Goal: Transaction & Acquisition: Purchase product/service

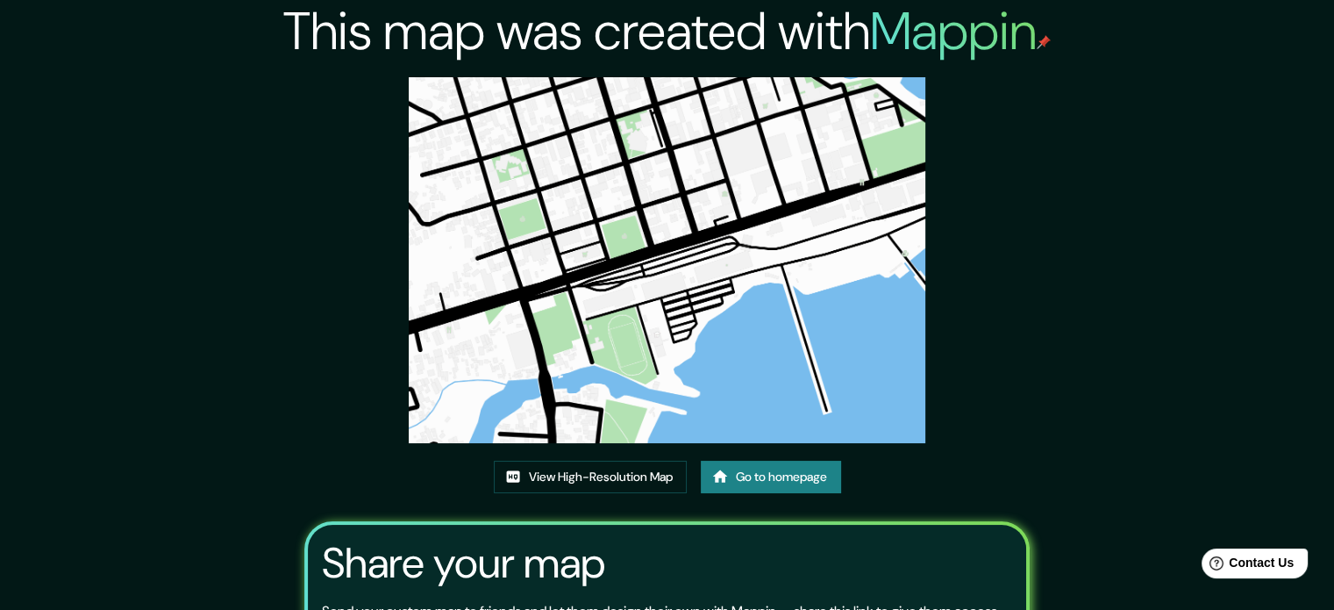
click at [733, 483] on link "Go to homepage" at bounding box center [771, 476] width 140 height 32
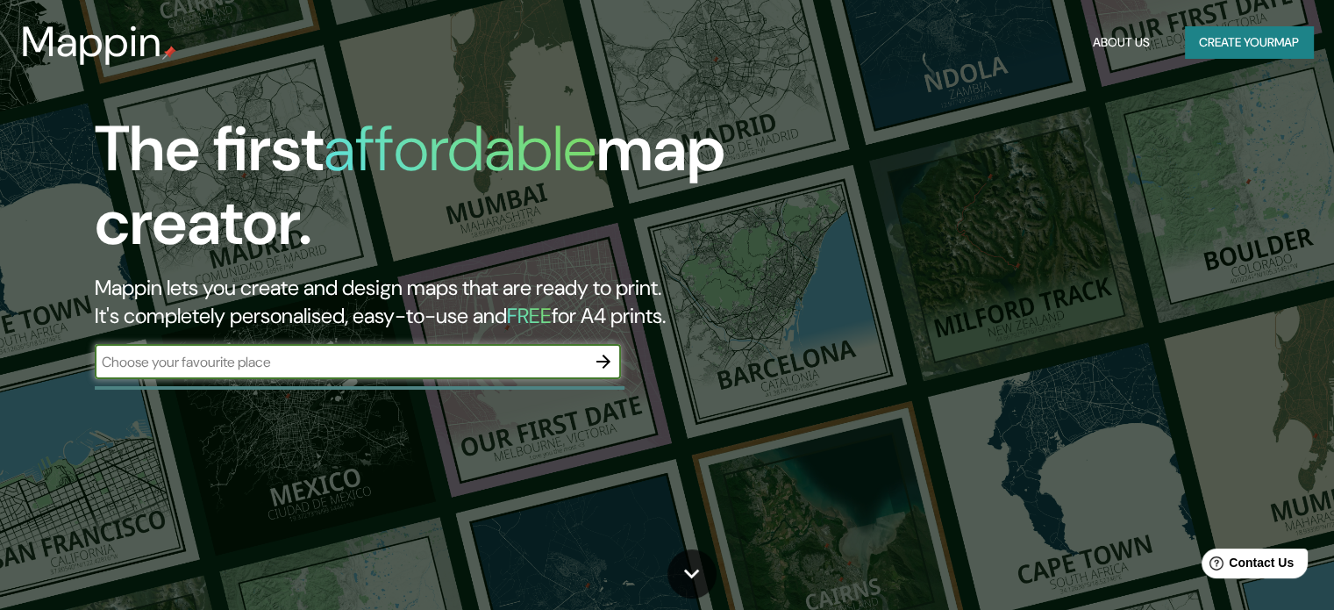
click at [553, 357] on input "text" at bounding box center [340, 362] width 491 height 20
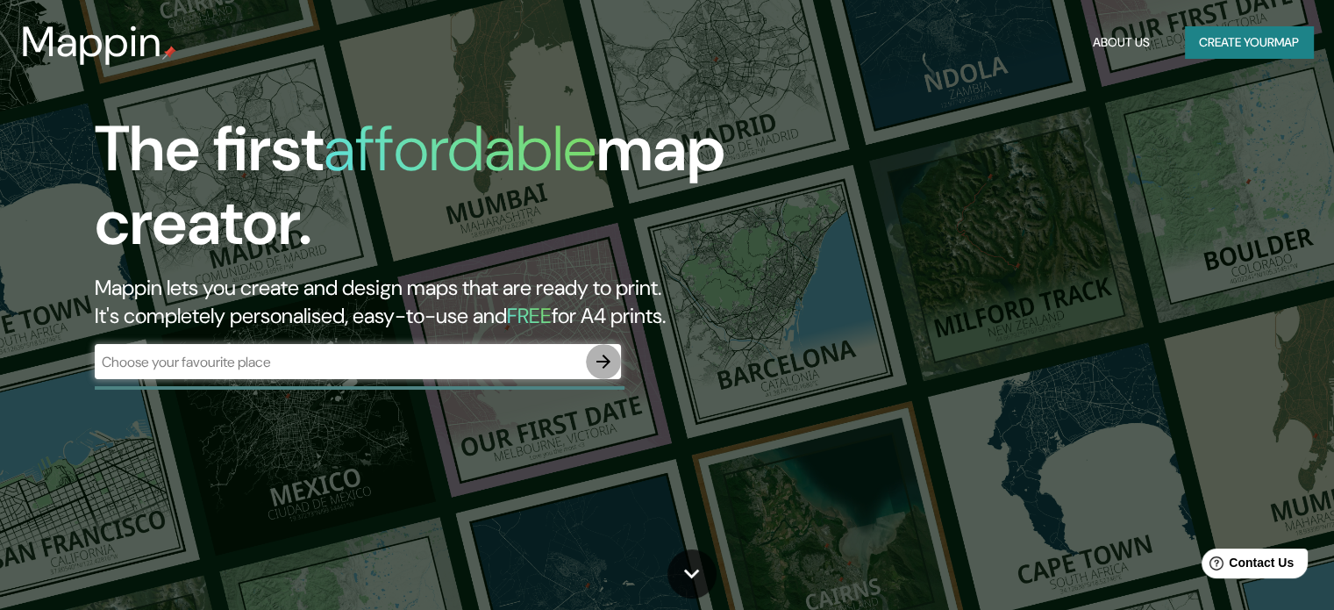
click at [608, 367] on icon "button" at bounding box center [603, 361] width 21 height 21
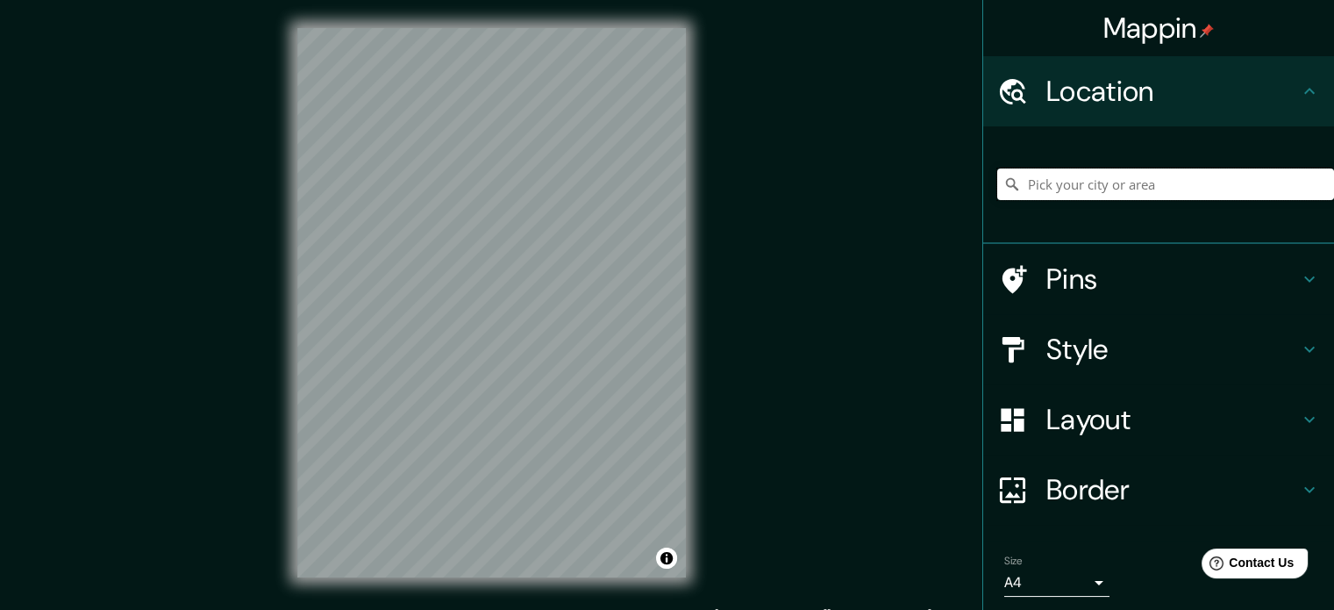
click at [1045, 183] on input "Pick your city or area" at bounding box center [1165, 184] width 337 height 32
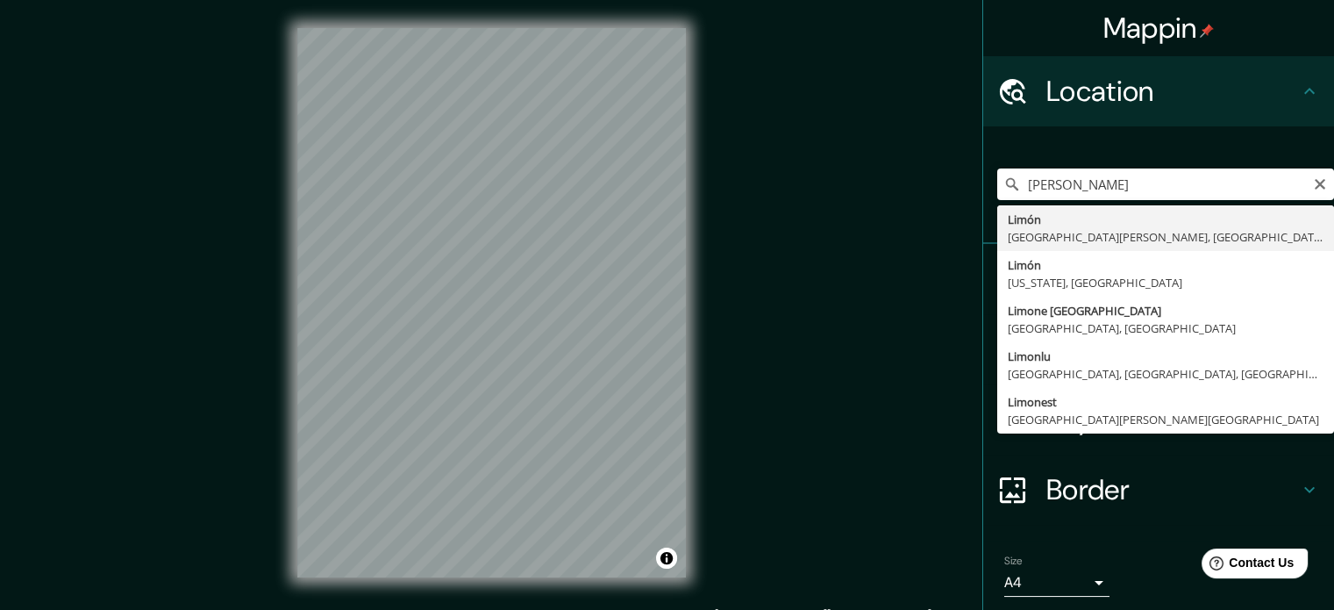
type input "[PERSON_NAME], [GEOGRAPHIC_DATA][PERSON_NAME], [GEOGRAPHIC_DATA]"
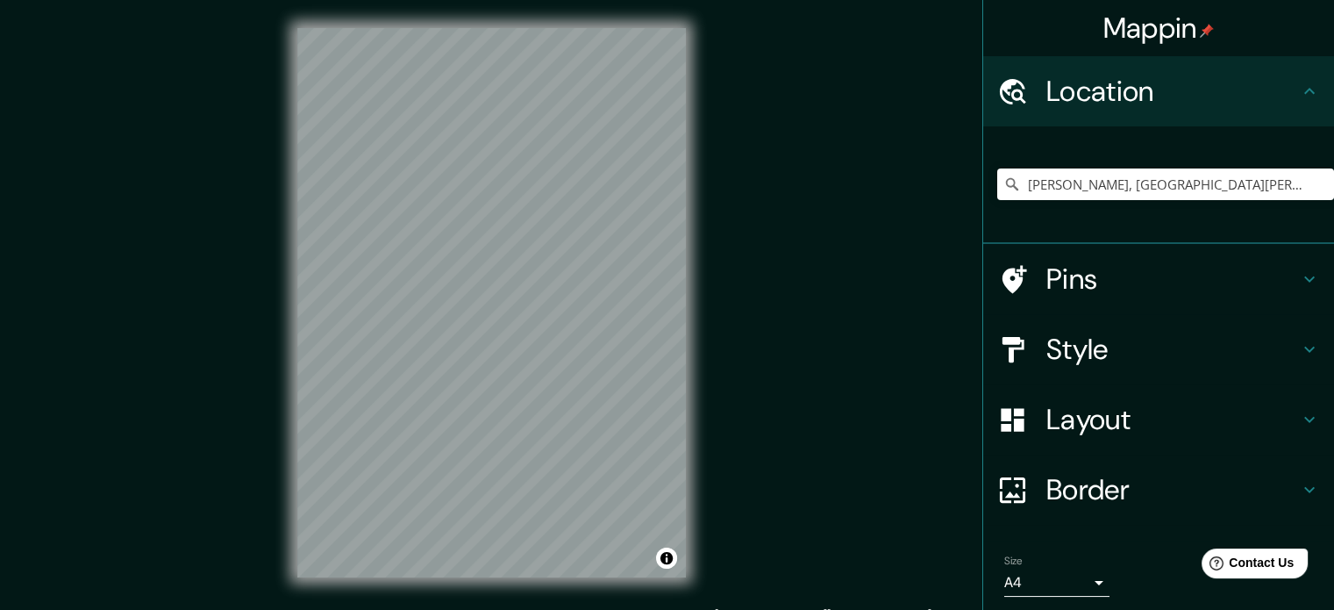
click at [1114, 479] on h4 "Border" at bounding box center [1172, 489] width 253 height 35
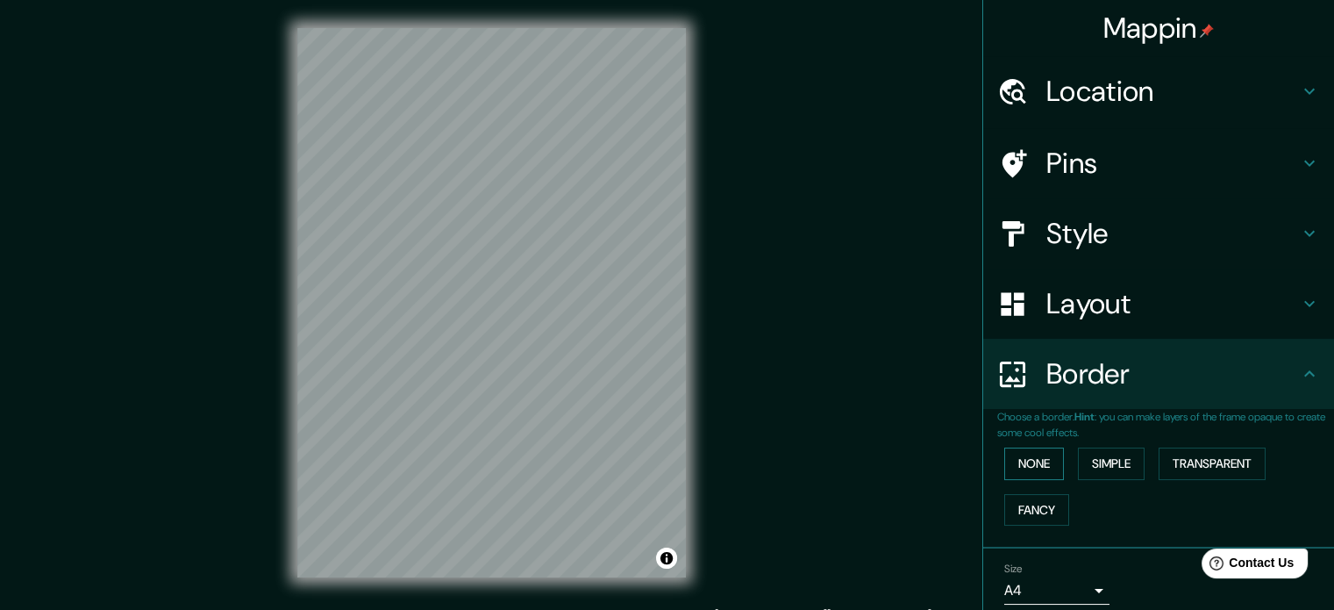
click at [1004, 457] on button "None" at bounding box center [1034, 463] width 60 height 32
click at [1093, 453] on button "Simple" at bounding box center [1111, 463] width 67 height 32
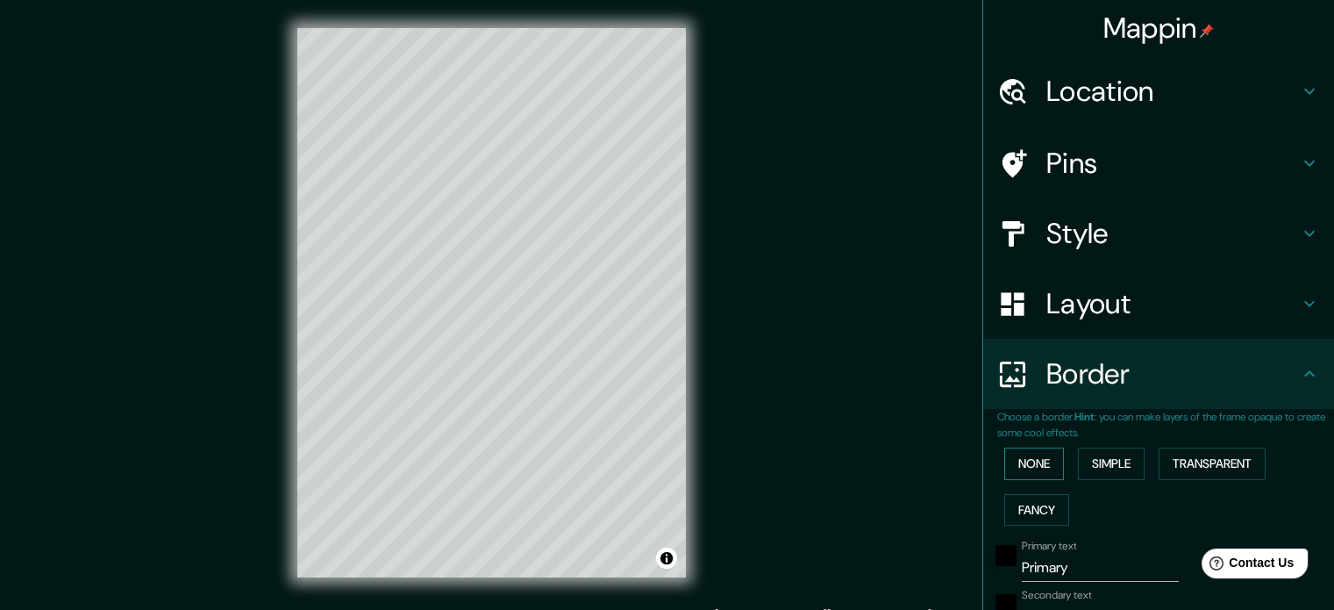
click at [1048, 456] on button "None" at bounding box center [1034, 463] width 60 height 32
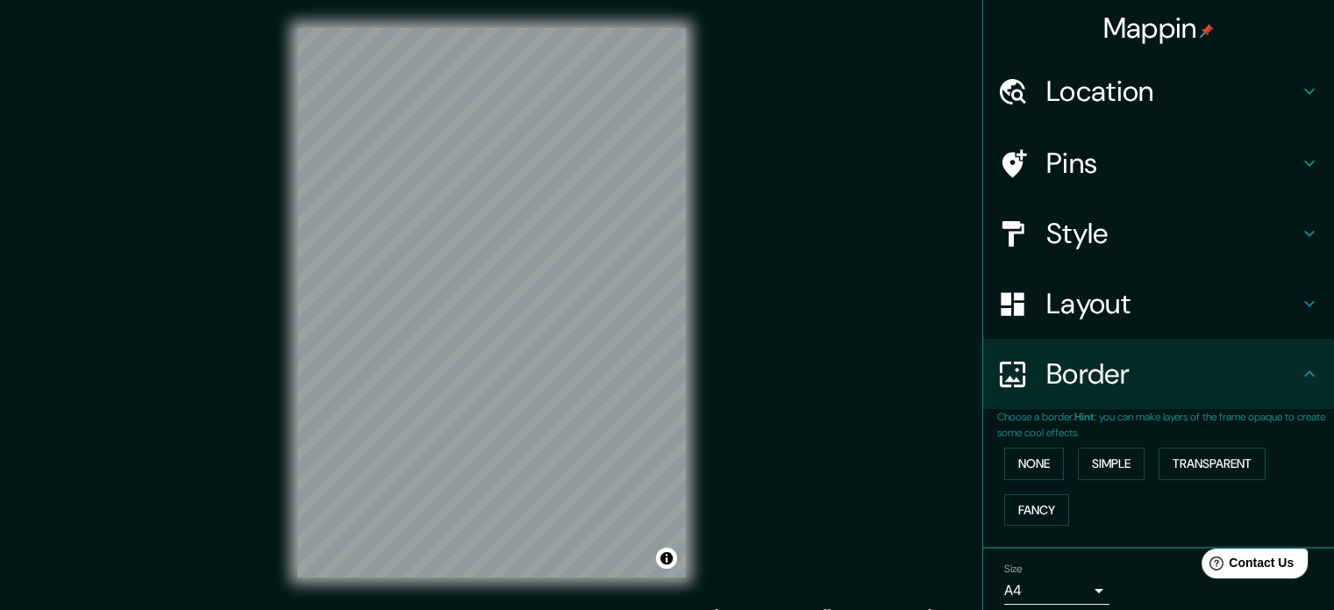
click at [1116, 305] on h4 "Layout" at bounding box center [1172, 303] width 253 height 35
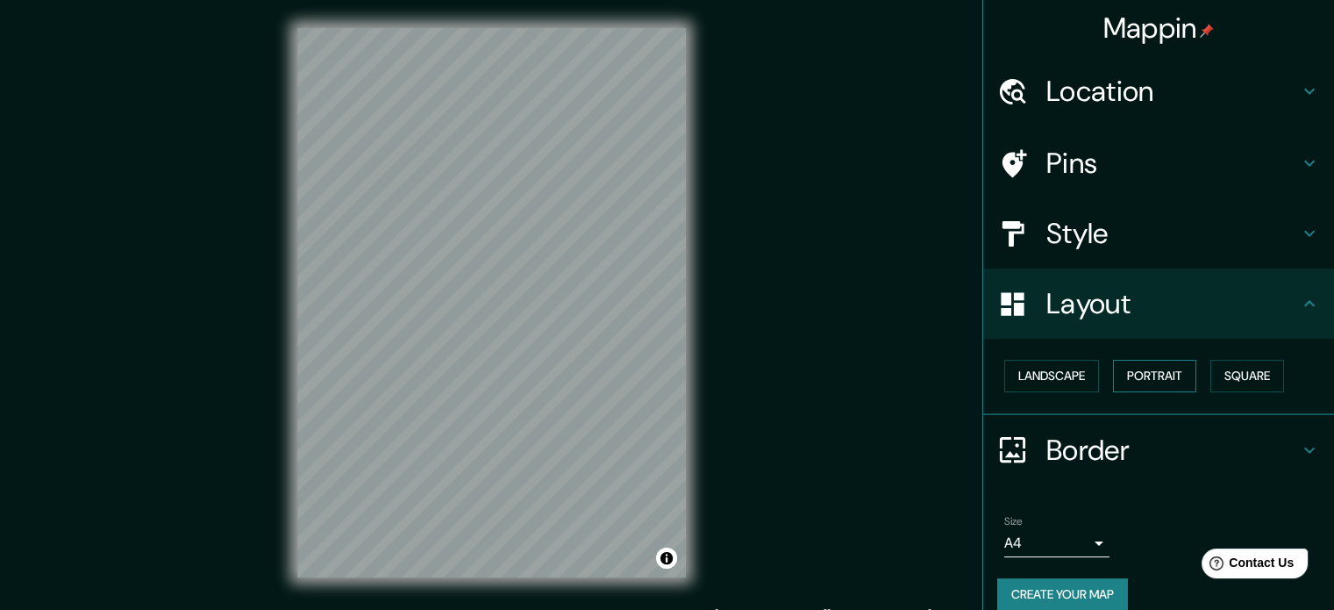
click at [1130, 360] on button "Portrait" at bounding box center [1154, 376] width 83 height 32
click at [1146, 364] on button "Portrait" at bounding box center [1154, 376] width 83 height 32
click at [1145, 378] on button "Portrait" at bounding box center [1154, 376] width 83 height 32
click at [1052, 373] on button "Landscape" at bounding box center [1051, 376] width 95 height 32
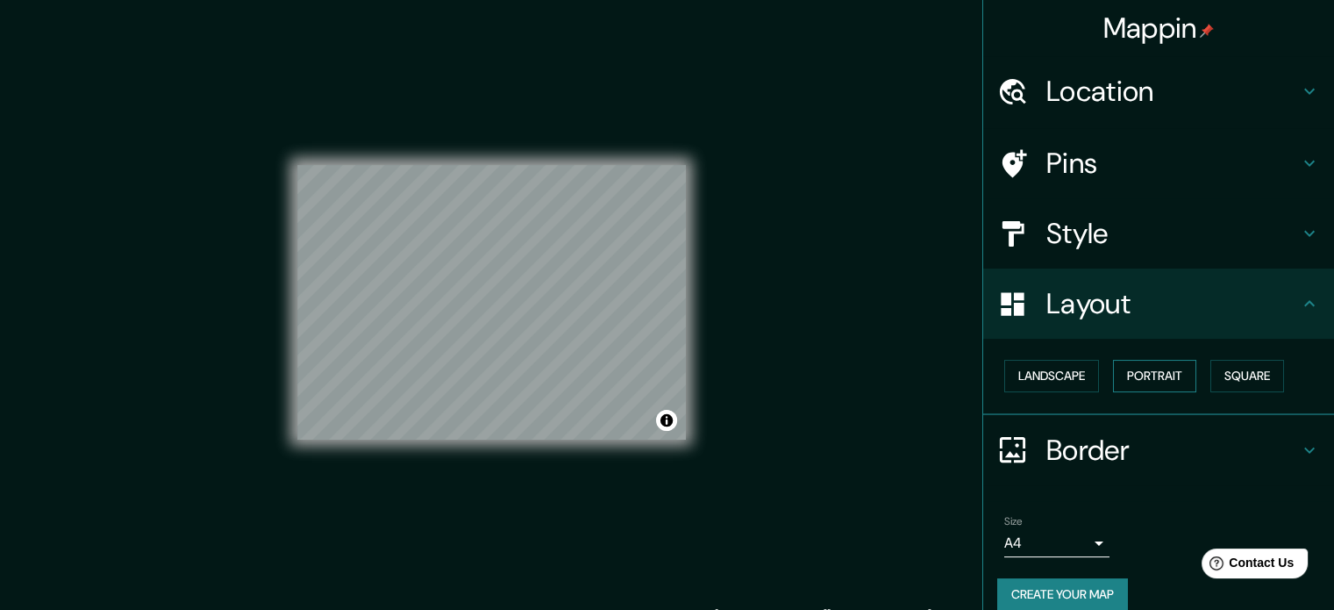
click at [1131, 365] on button "Portrait" at bounding box center [1154, 376] width 83 height 32
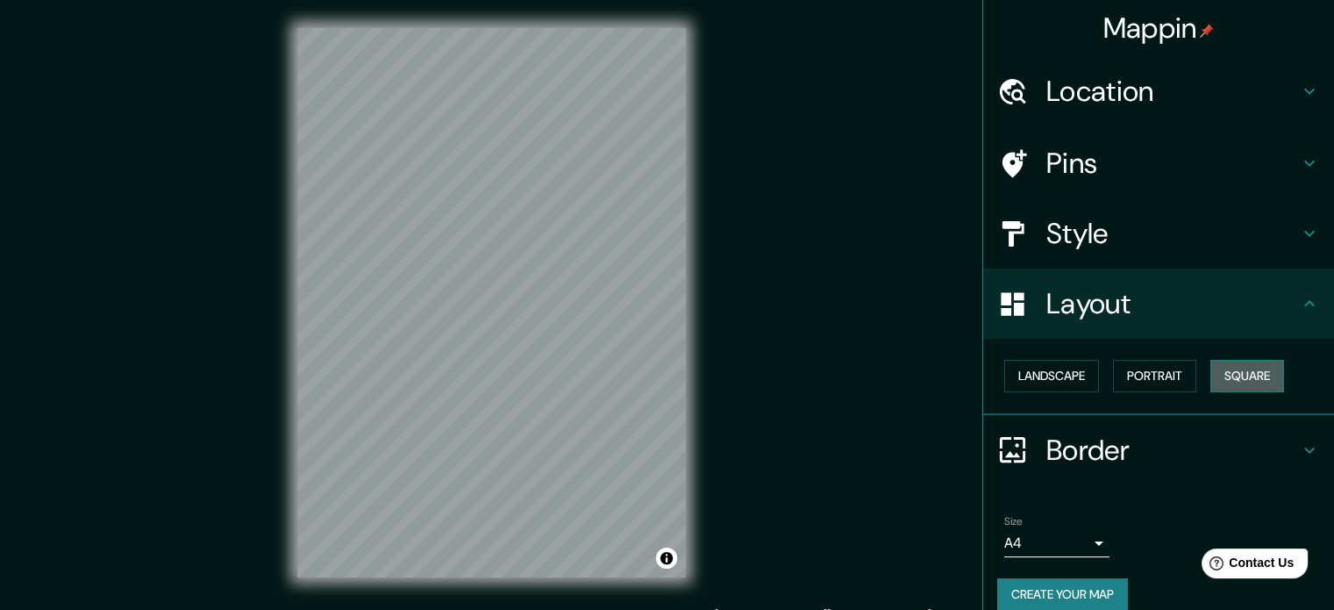
click at [1217, 369] on button "Square" at bounding box center [1247, 376] width 74 height 32
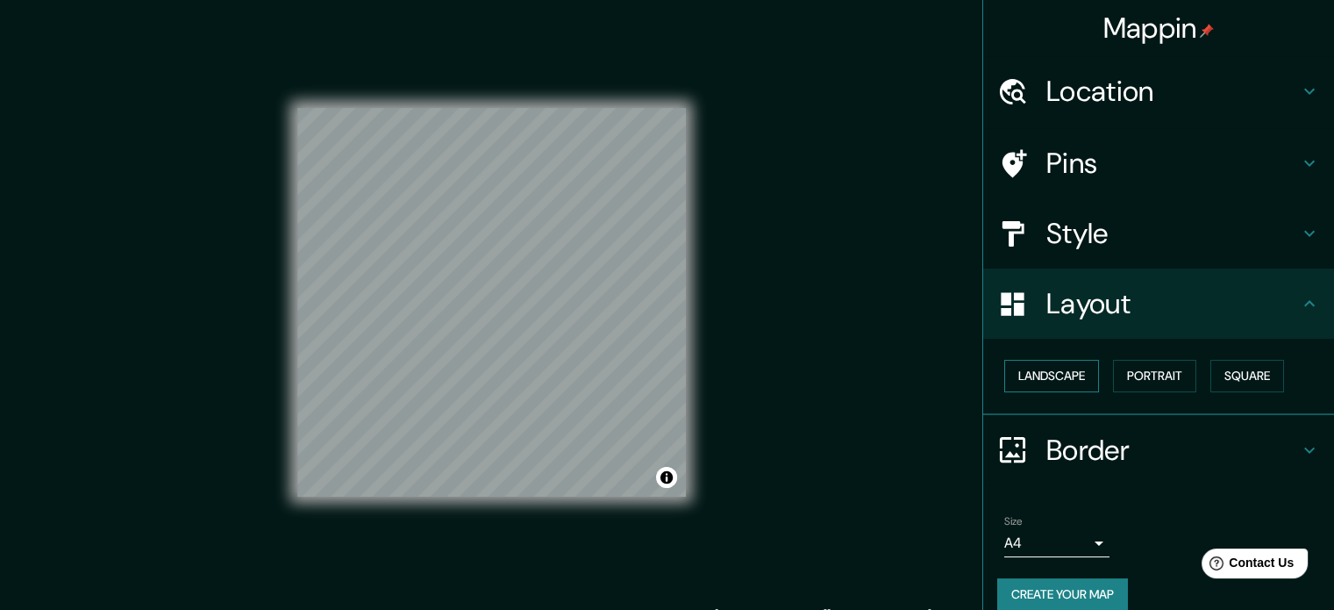
click at [1066, 378] on button "Landscape" at bounding box center [1051, 376] width 95 height 32
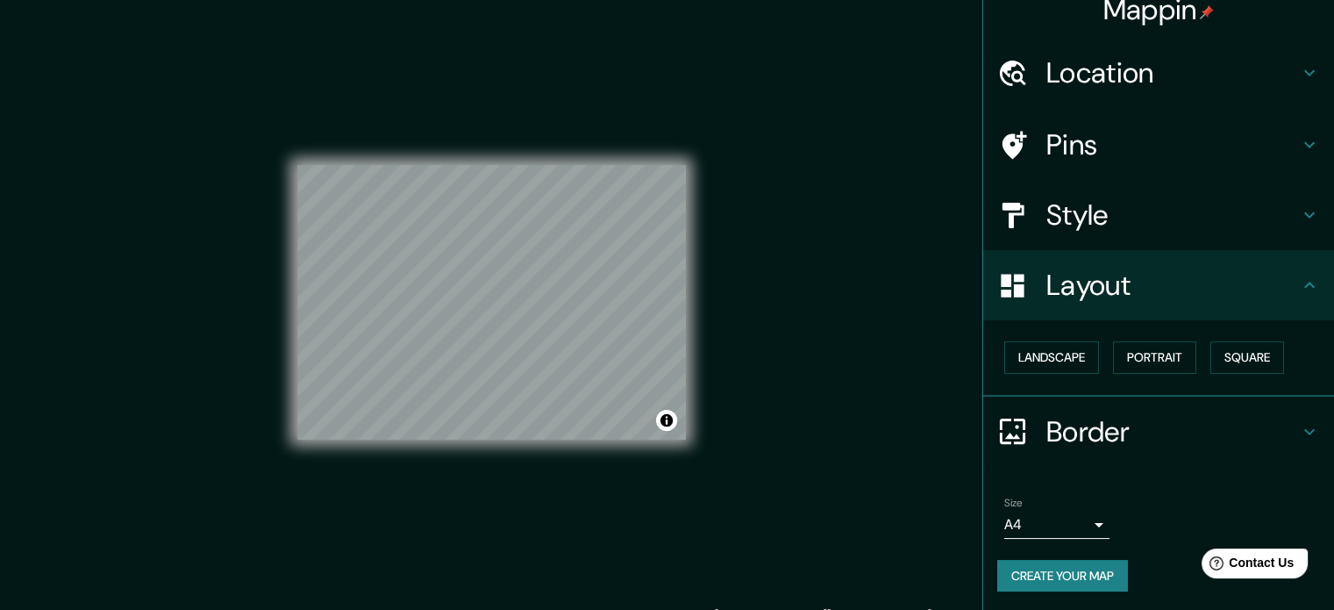
scroll to position [19, 0]
click at [1078, 560] on button "Create your map" at bounding box center [1062, 575] width 131 height 32
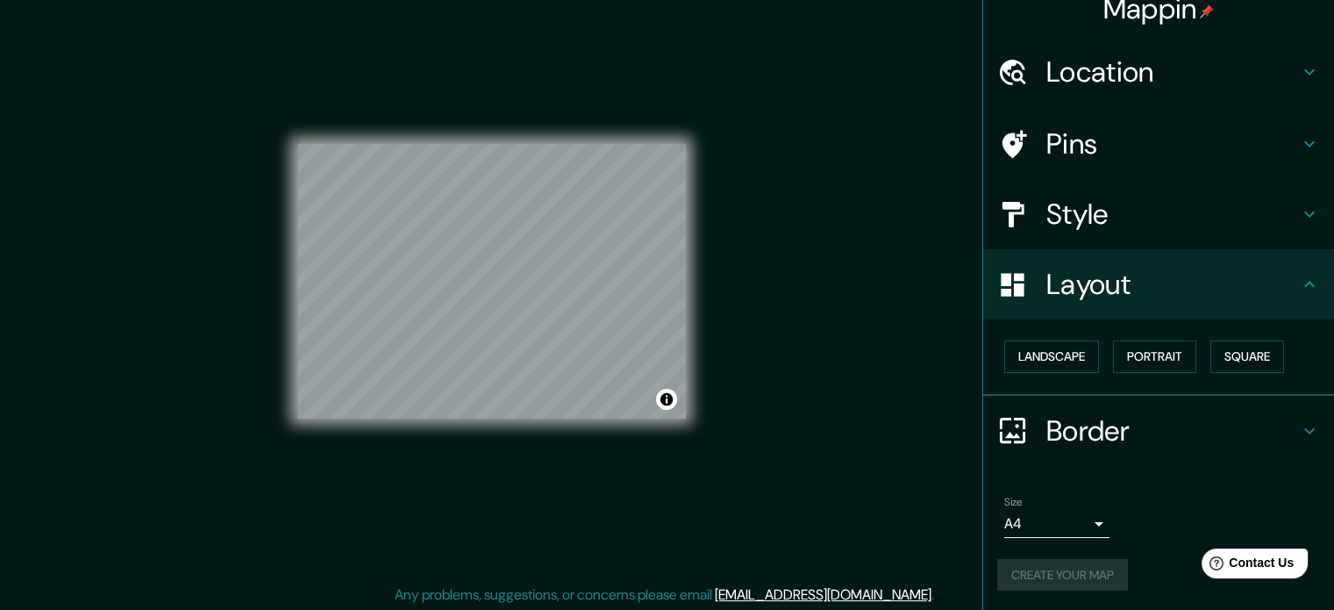
scroll to position [23, 0]
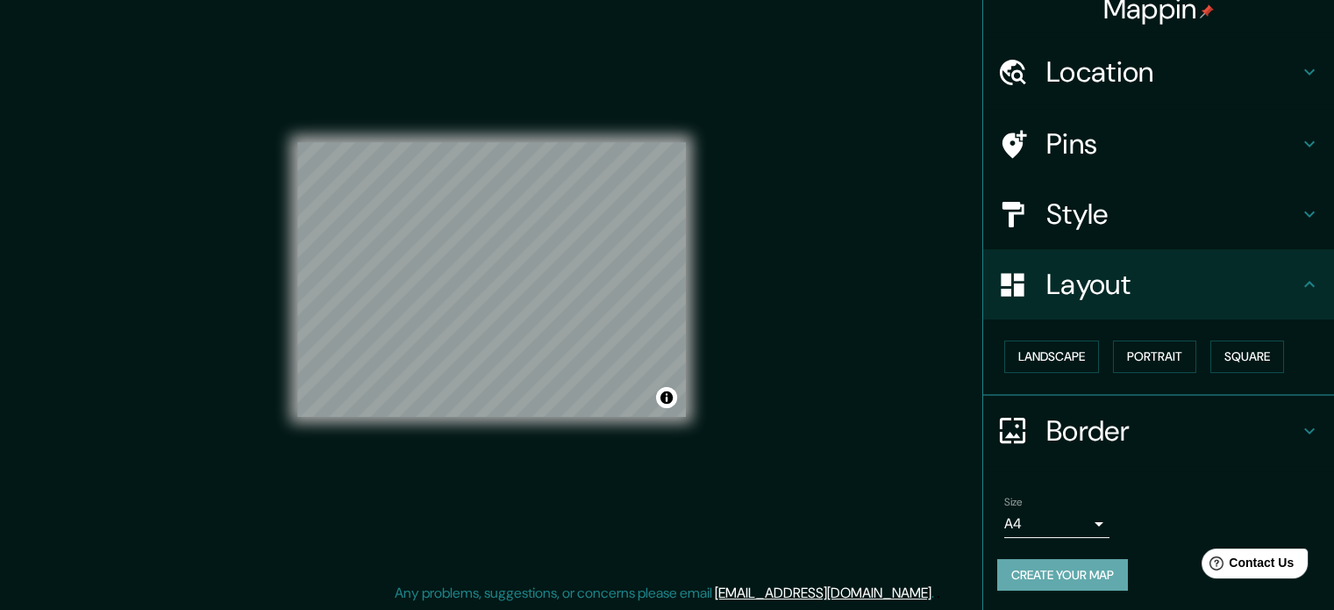
click at [1068, 560] on button "Create your map" at bounding box center [1062, 575] width 131 height 32
click at [663, 396] on button "Toggle attribution" at bounding box center [666, 397] width 21 height 21
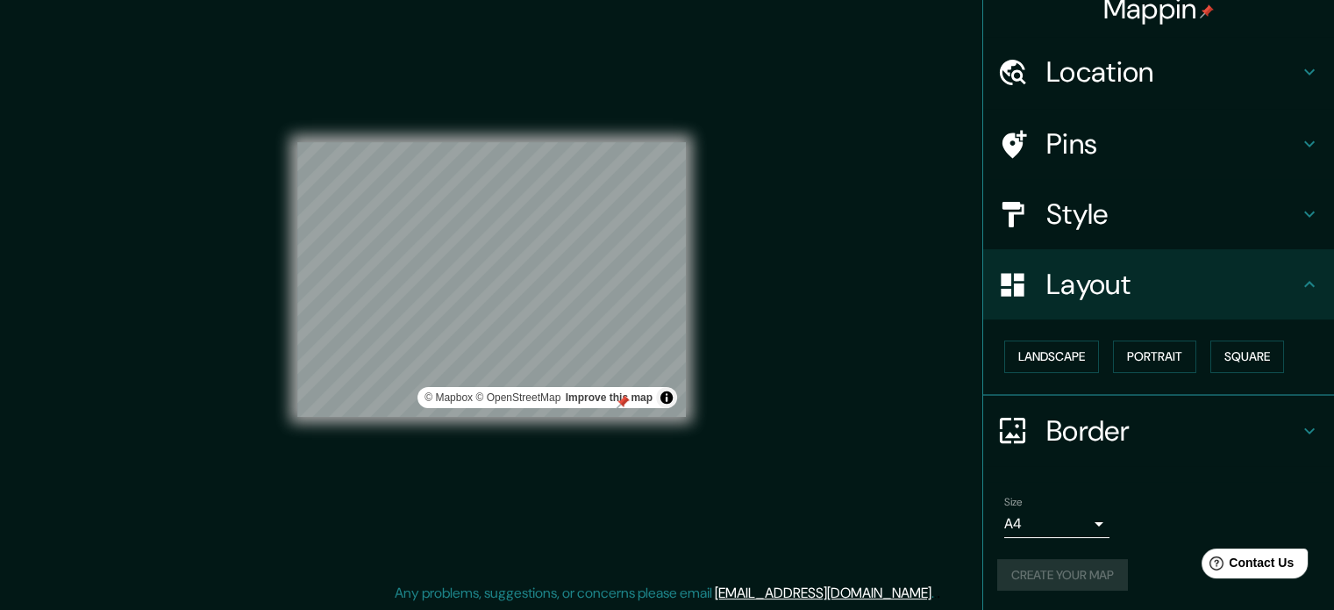
click at [789, 368] on div "Mappin Location [GEOGRAPHIC_DATA], [GEOGRAPHIC_DATA][PERSON_NAME], [GEOGRAPHIC_…" at bounding box center [667, 293] width 1334 height 633
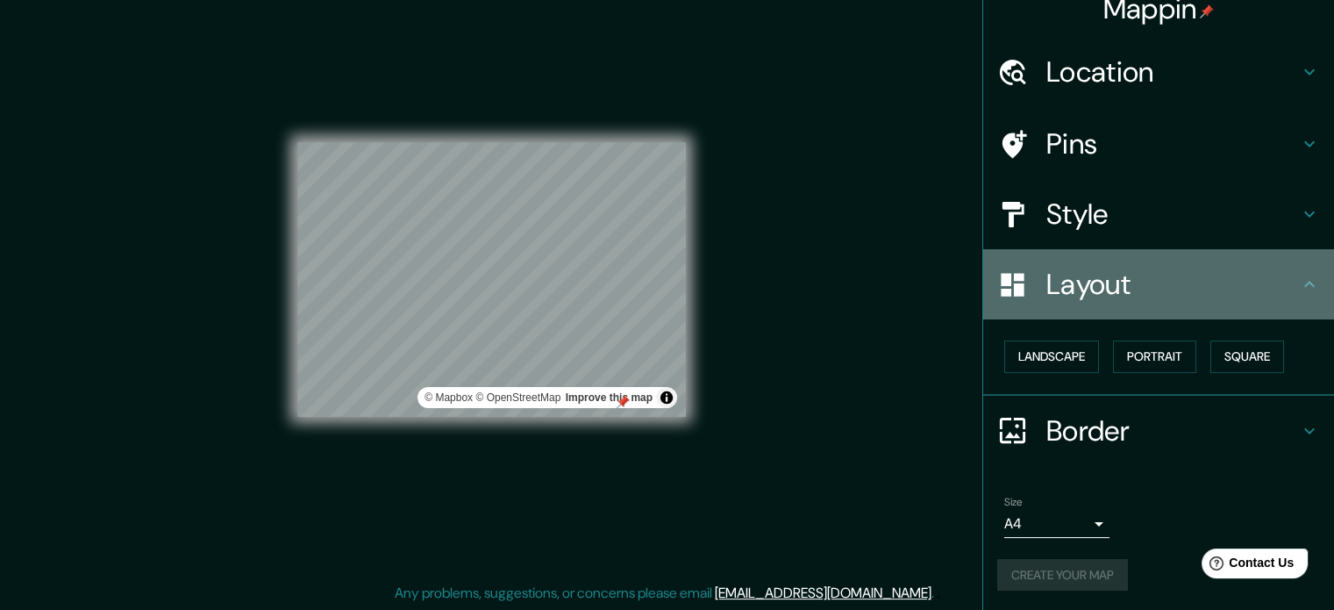
click at [1299, 279] on icon at bounding box center [1309, 284] width 21 height 21
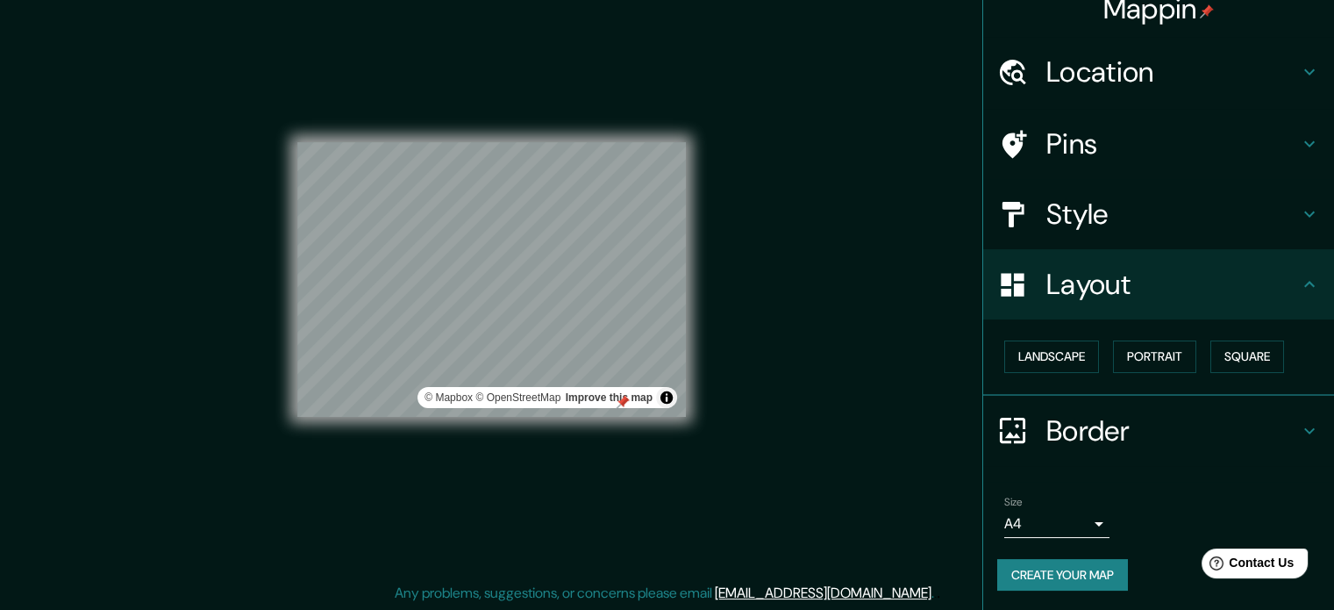
click at [624, 407] on div at bounding box center [623, 402] width 14 height 14
click at [1063, 574] on button "Create your map" at bounding box center [1062, 575] width 131 height 32
